Goal: Information Seeking & Learning: Learn about a topic

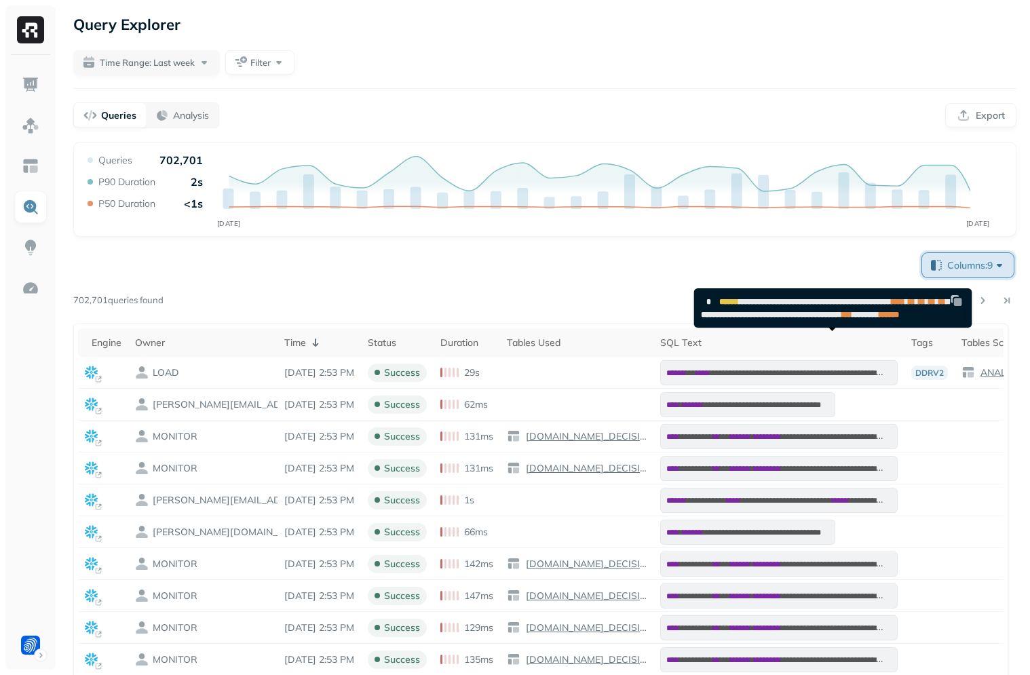
click at [954, 256] on button "Columns: 9" at bounding box center [968, 265] width 92 height 24
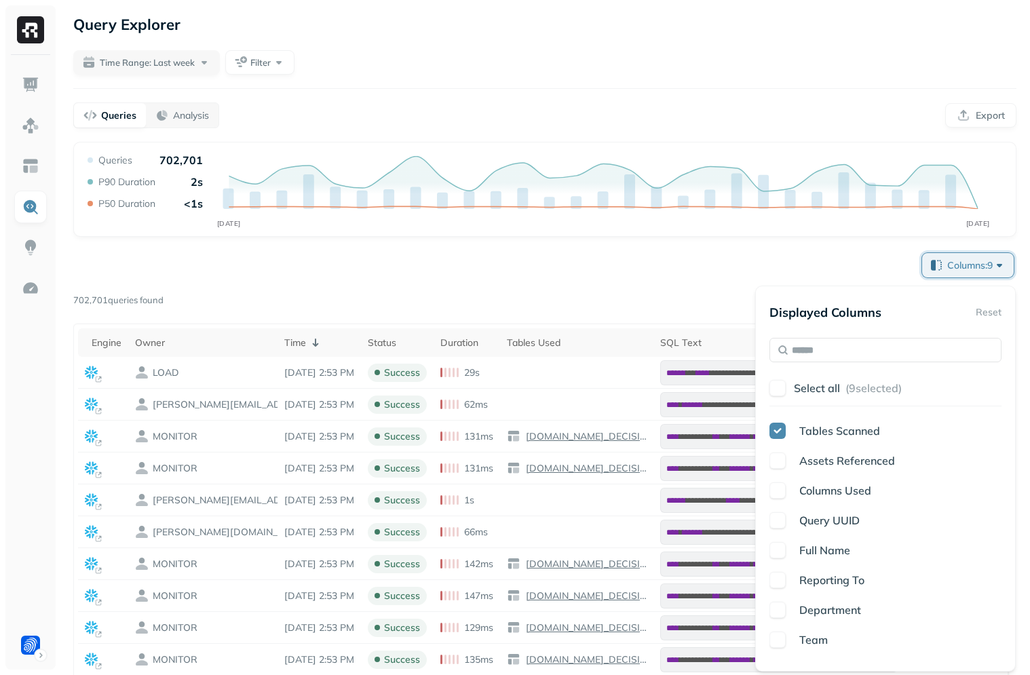
scroll to position [376, 0]
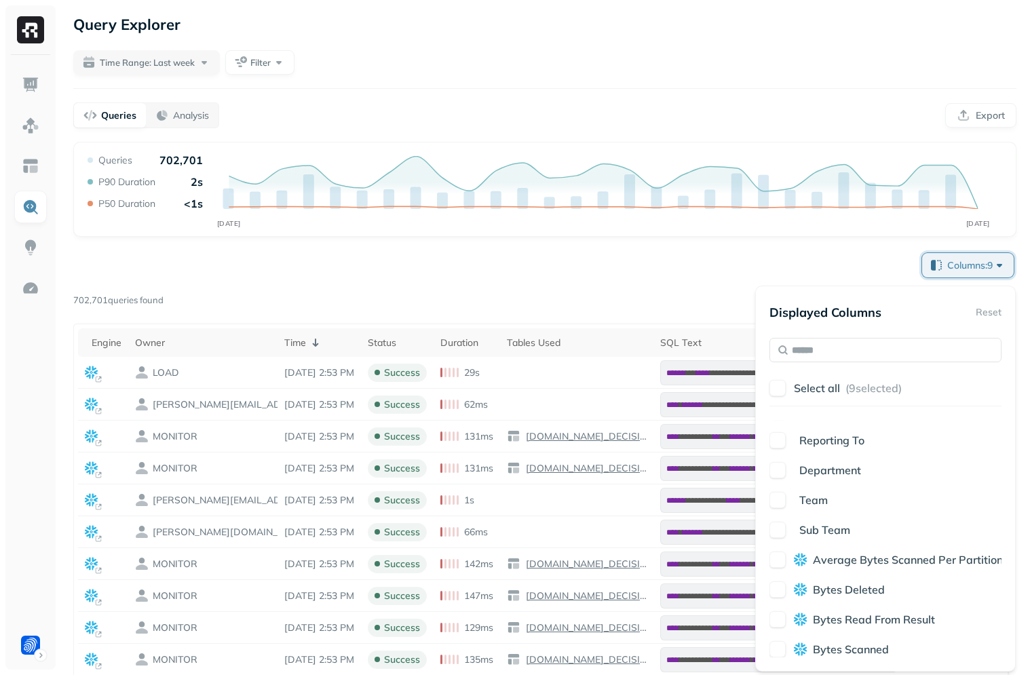
click at [847, 567] on p "Average Bytes Scanned Per Partition" at bounding box center [908, 560] width 190 height 16
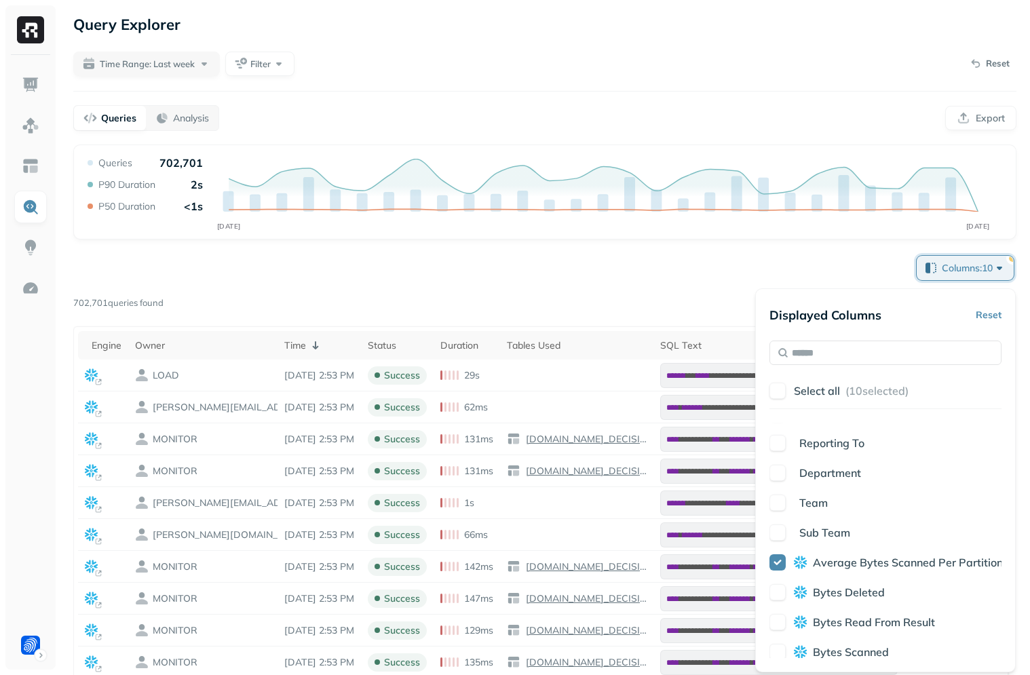
click at [846, 590] on span "Bytes Deleted" at bounding box center [849, 593] width 72 height 14
click at [730, 242] on div "Query Performance SEP 10 SEP 17 Queries 702,701 P90 Duration 2s P50 Duration <1…" at bounding box center [544, 510] width 943 height 730
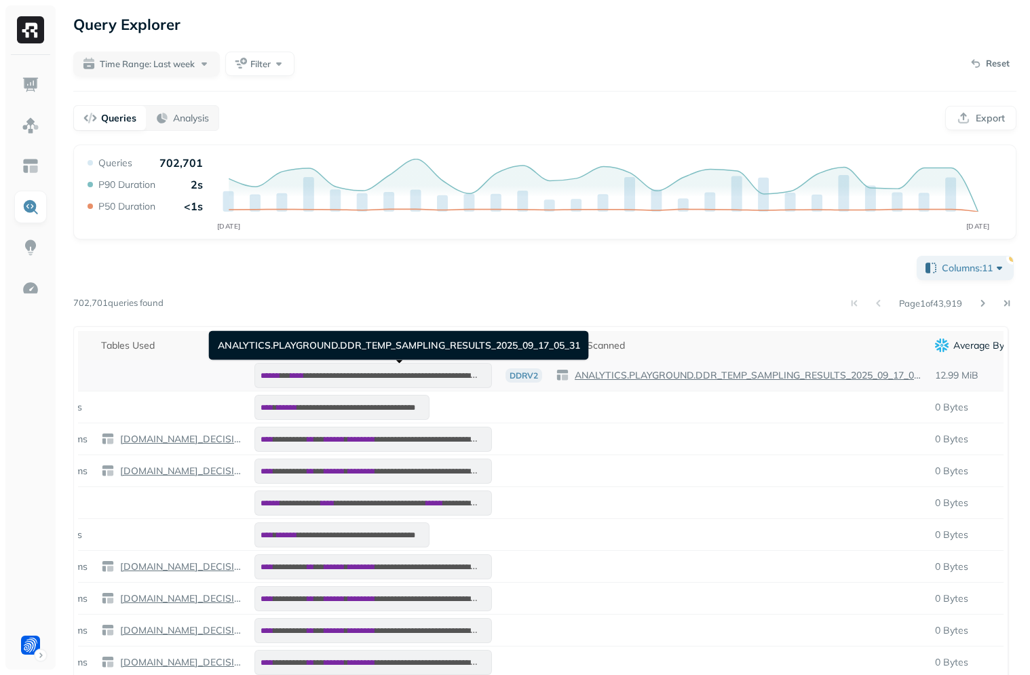
scroll to position [0, 812]
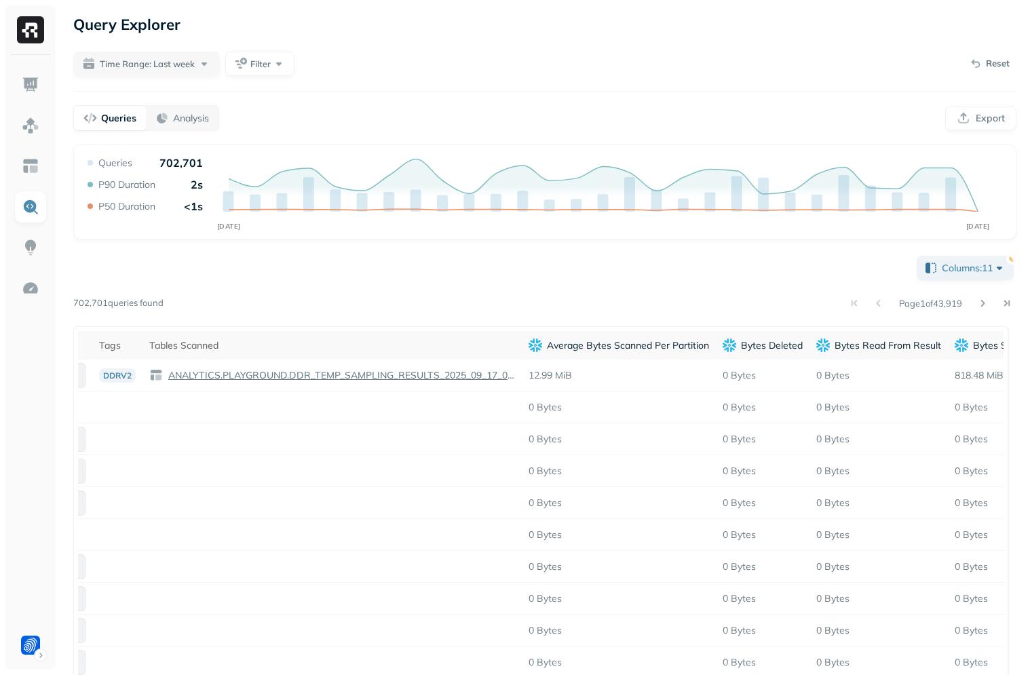
click at [818, 266] on div "Columns: 11 Page 1 of 43,919 702,701 queries found Engine Owner Time Status Dur…" at bounding box center [544, 563] width 943 height 621
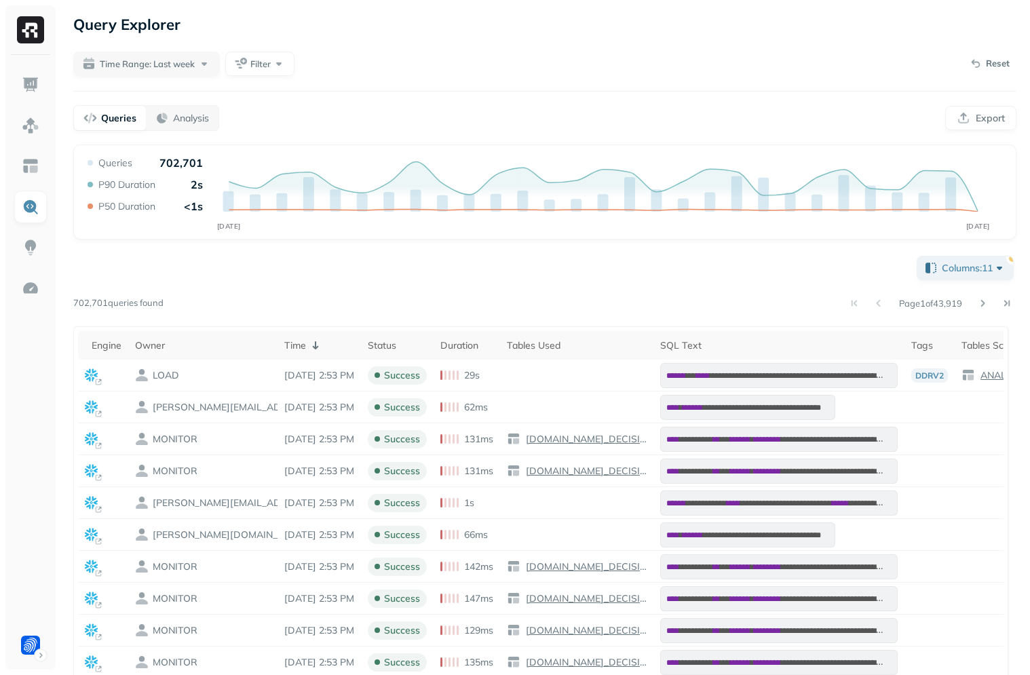
click at [802, 274] on div "Columns: 11 Page 1 of 43,919 702,701 queries found Engine Owner Time Status Dur…" at bounding box center [544, 563] width 943 height 621
click at [705, 264] on div "Columns: 11 Page 1 of 43,919 702,701 queries found Engine Owner Time Status Dur…" at bounding box center [544, 563] width 943 height 621
click at [246, 60] on button "Filter" at bounding box center [259, 64] width 69 height 24
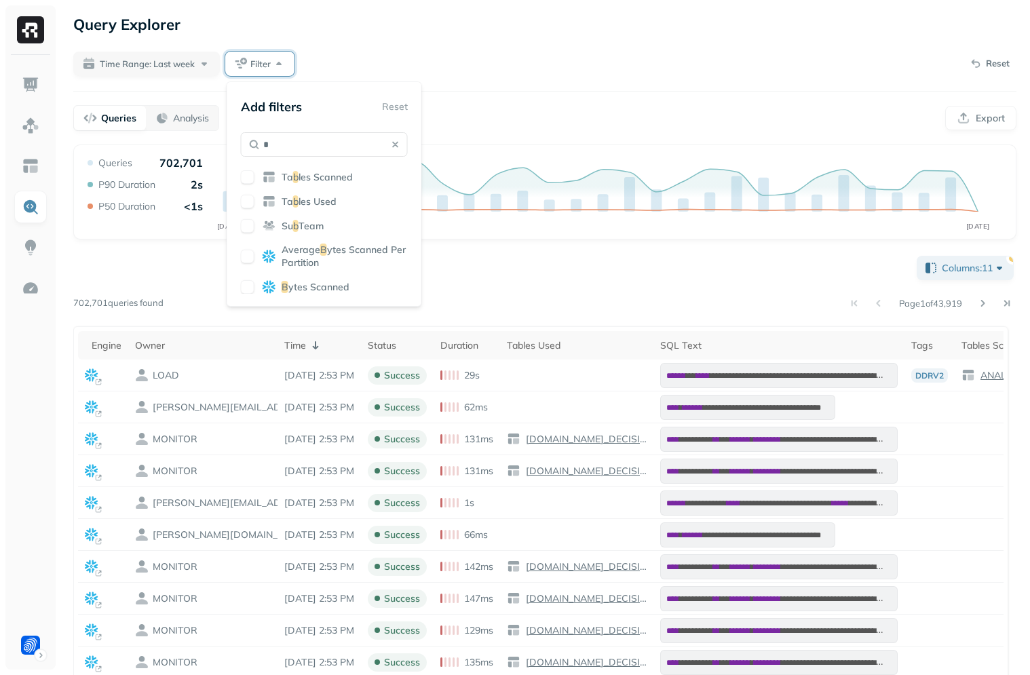
type input "*"
click at [335, 280] on div "B ytes Scanned" at bounding box center [324, 287] width 167 height 14
click at [495, 20] on div "Query Explorer" at bounding box center [544, 24] width 943 height 24
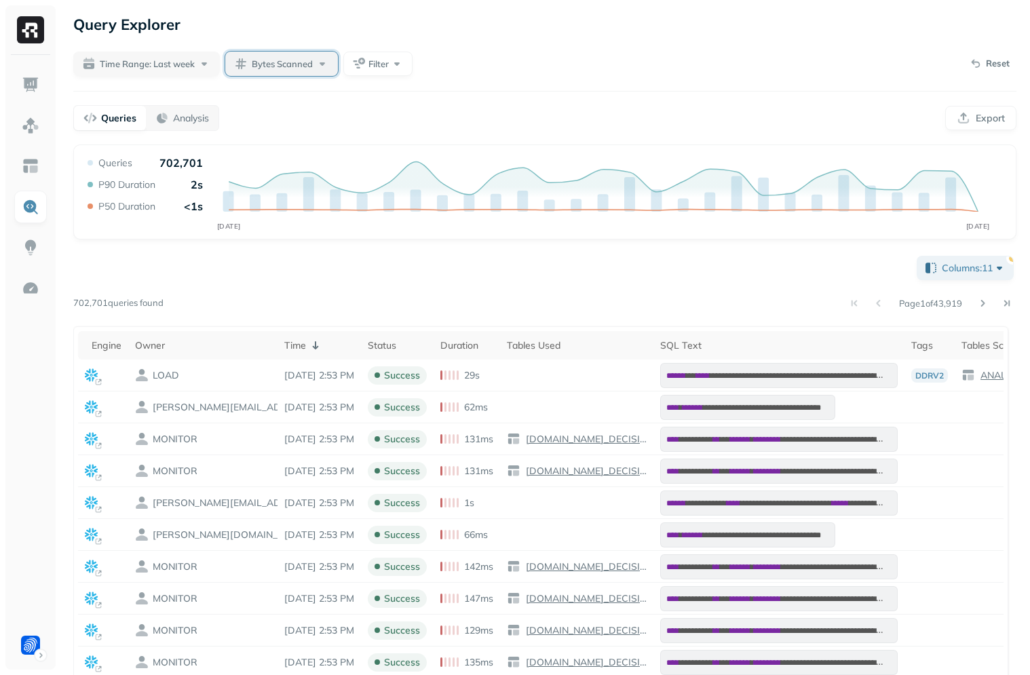
click at [305, 62] on span "Bytes Scanned" at bounding box center [282, 64] width 61 height 13
click at [339, 141] on input "text" at bounding box center [351, 146] width 103 height 24
type input "**"
click at [556, 81] on div "Query Explorer Time Range: Last week Bytes Scanned Filter Reset Queries Analysi…" at bounding box center [545, 443] width 971 height 886
